Goal: Navigation & Orientation: Find specific page/section

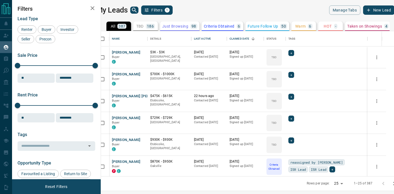
scroll to position [145, 290]
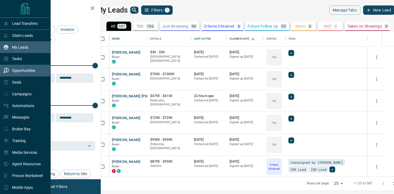
click at [19, 67] on div "Opportunities" at bounding box center [19, 70] width 32 height 9
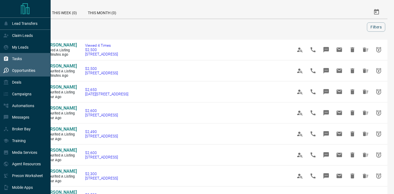
click at [25, 58] on div "Tasks" at bounding box center [25, 59] width 51 height 12
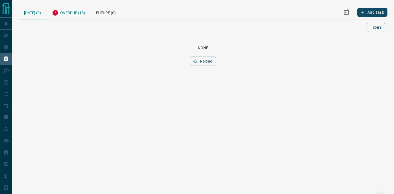
click at [85, 17] on div "Overdue (18)" at bounding box center [69, 11] width 44 height 13
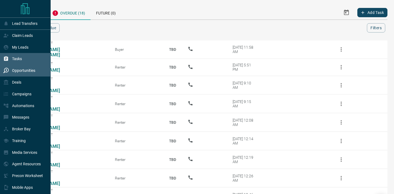
click at [16, 69] on p "Opportunities" at bounding box center [23, 70] width 23 height 4
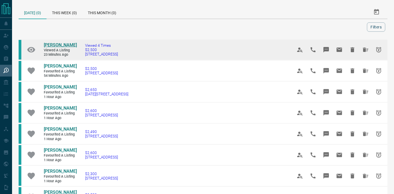
click at [66, 45] on span "[PERSON_NAME]" at bounding box center [60, 44] width 33 height 5
